Goal: Task Accomplishment & Management: Manage account settings

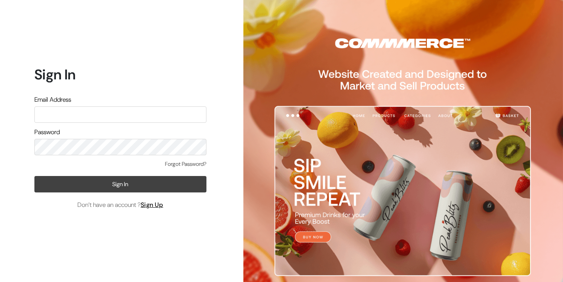
type input "[EMAIL_ADDRESS][DOMAIN_NAME]"
click at [114, 190] on button "Sign In" at bounding box center [120, 184] width 172 height 16
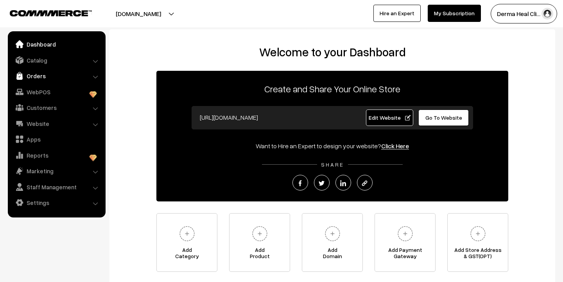
click at [50, 76] on link "Orders" at bounding box center [56, 76] width 93 height 14
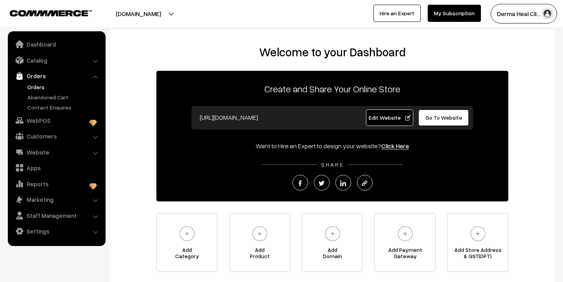
click at [50, 87] on link "Orders" at bounding box center [63, 87] width 77 height 8
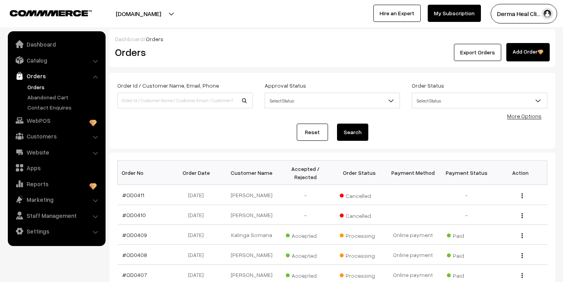
click at [300, 86] on label "Approval Status" at bounding box center [285, 85] width 41 height 8
